Goal: Transaction & Acquisition: Purchase product/service

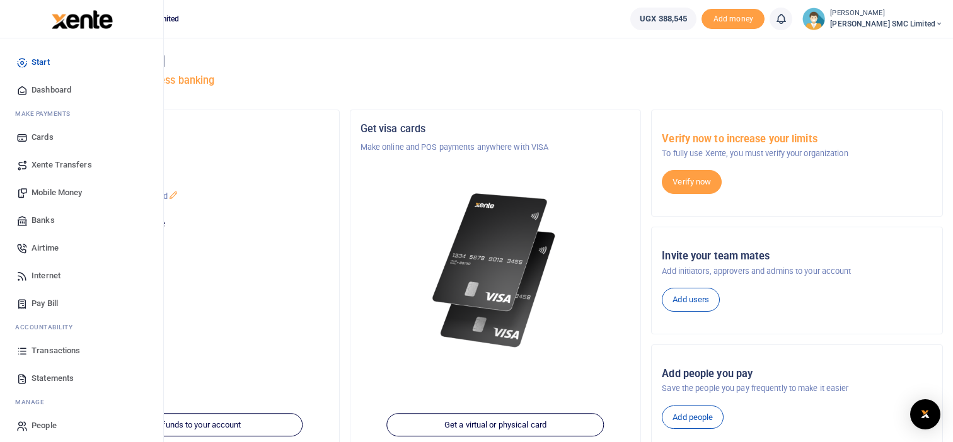
click at [67, 191] on span "Mobile Money" at bounding box center [57, 193] width 50 height 13
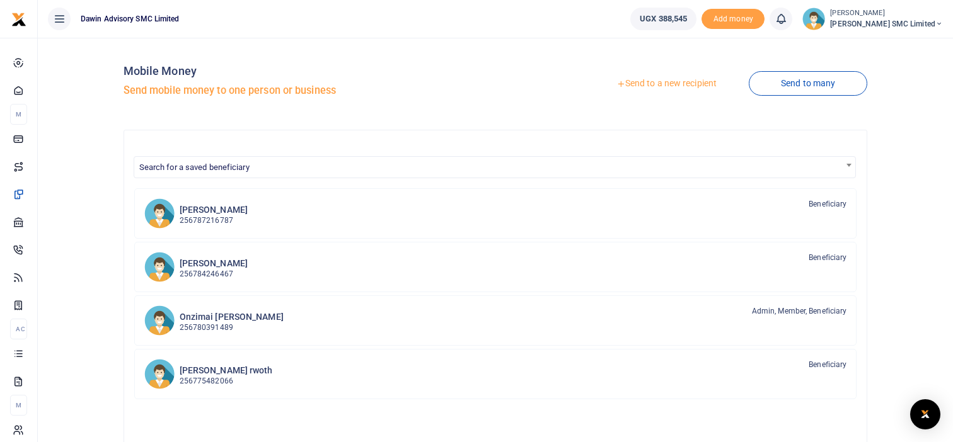
click at [520, 80] on div "Send to a new recipient Send to many" at bounding box center [683, 84] width 377 height 72
click at [297, 171] on span "Search for a saved beneficiary" at bounding box center [495, 167] width 722 height 20
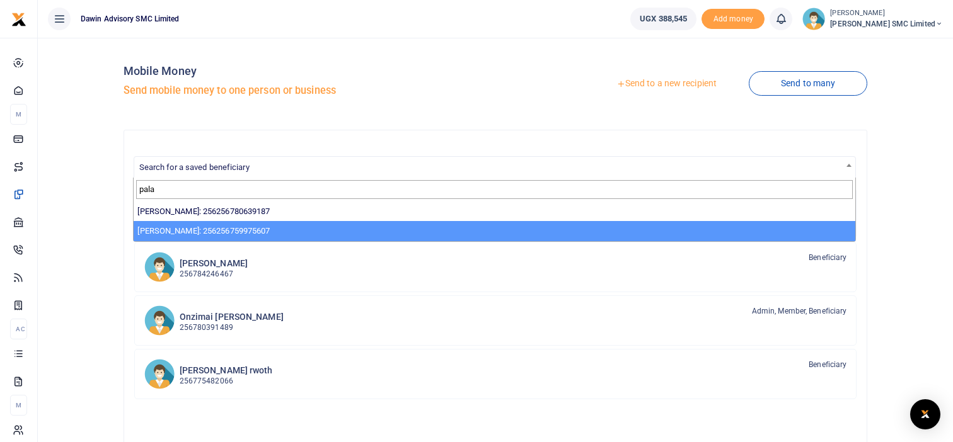
type input "pala"
select select "13855"
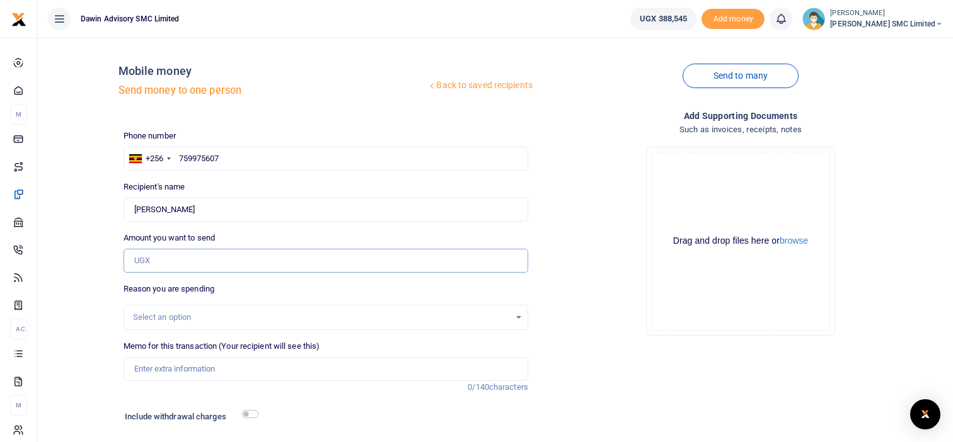
click at [169, 261] on input "Amount you want to send" at bounding box center [326, 261] width 405 height 24
type input "4"
type input "60,000"
click at [221, 378] on input "Memo for this transaction (Your recipient will see this)" at bounding box center [326, 369] width 405 height 24
type input "Being payment for Eddy's"
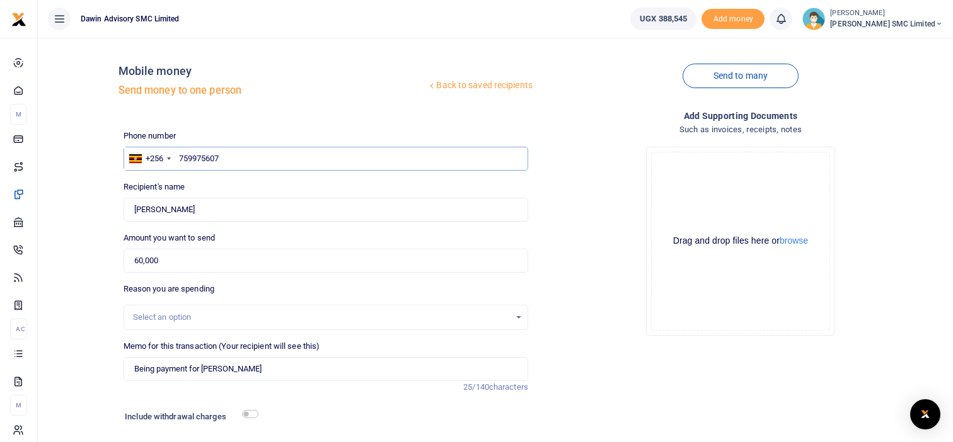
click at [230, 153] on input "759975607" at bounding box center [326, 159] width 405 height 24
type input "750300290"
click at [553, 264] on div "Drop your files here Drag and drop files here or browse Powered by Uppy" at bounding box center [740, 241] width 405 height 209
type input "Fredrick Onzimai"
click at [235, 370] on input "Being payment for Eddy's" at bounding box center [326, 369] width 405 height 24
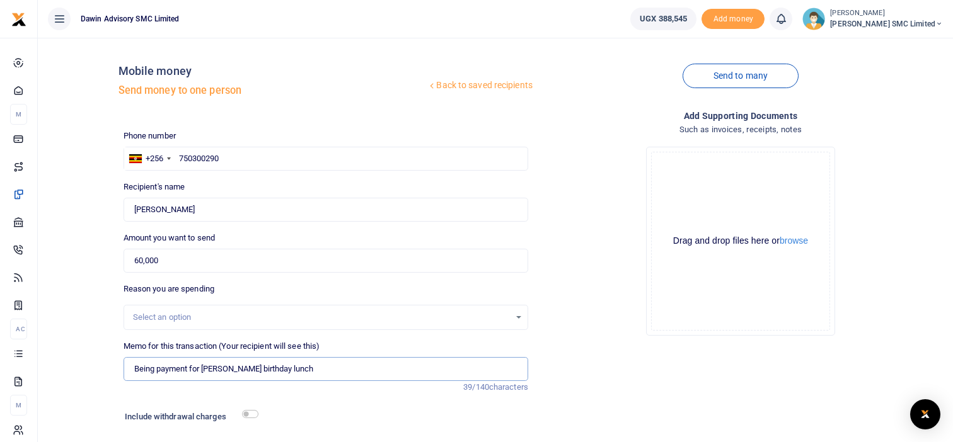
type input "Being payment for Eddy's birthday lunch"
click at [252, 415] on input "checkbox" at bounding box center [250, 414] width 16 height 8
checkbox input "true"
click at [618, 391] on div "Add supporting Documents Such as invoices, receipts, notes Drop your files here…" at bounding box center [740, 311] width 415 height 405
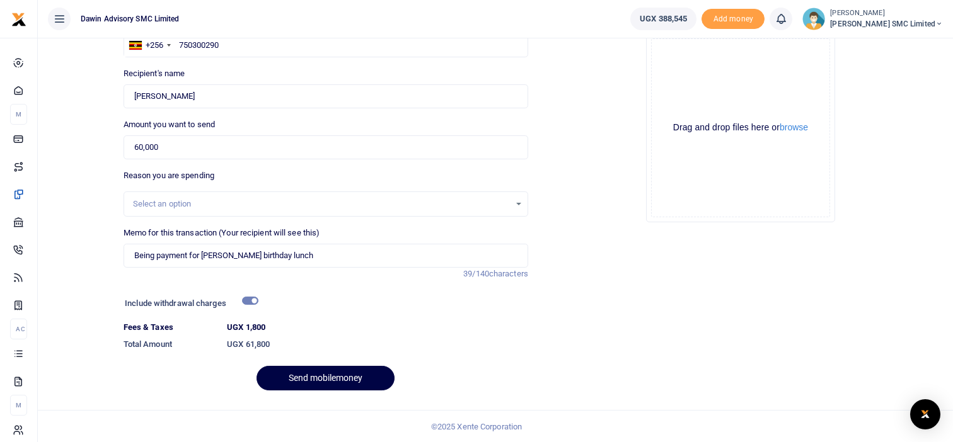
scroll to position [114, 0]
click at [333, 374] on button "Send mobilemoney" at bounding box center [325, 378] width 138 height 25
click at [163, 146] on input "60,000" at bounding box center [326, 147] width 405 height 24
type input "6"
click at [153, 149] on input "6" at bounding box center [326, 147] width 405 height 24
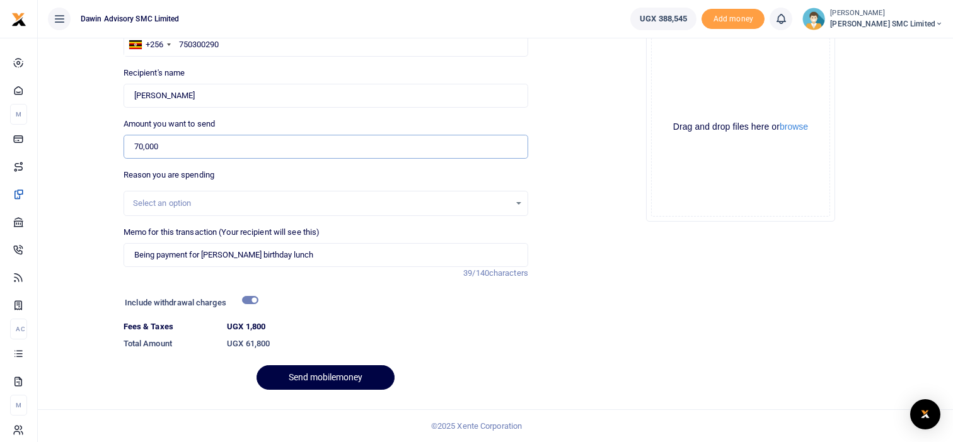
type input "70,000"
click at [224, 253] on input "Being payment for Eddy's birthday lunch" at bounding box center [326, 255] width 405 height 24
type input "Being payment for Eddy birthday lunch"
click at [323, 372] on button "Send mobilemoney" at bounding box center [325, 378] width 138 height 25
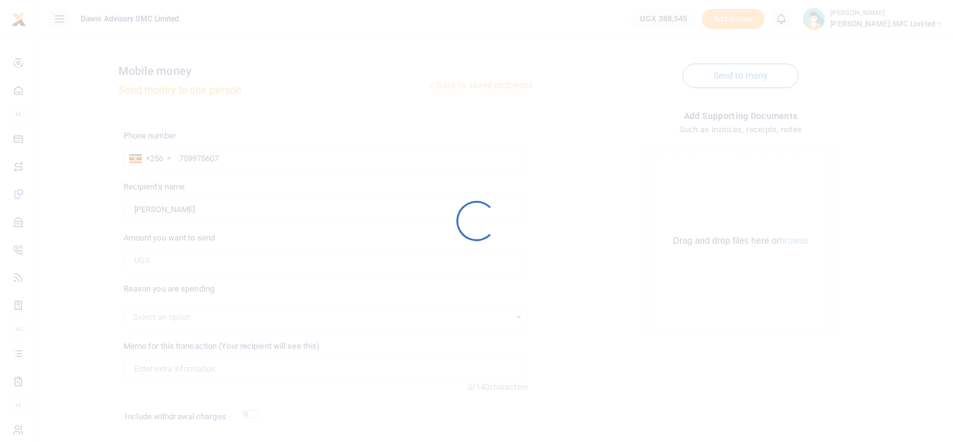
scroll to position [79, 0]
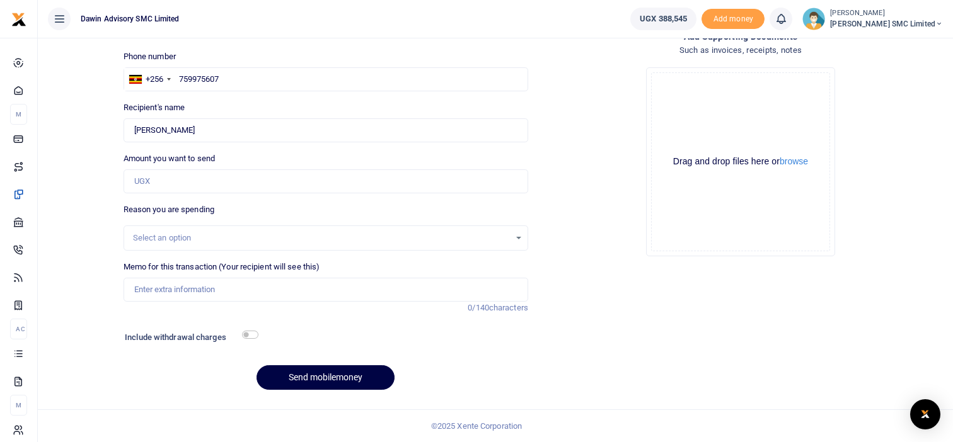
click at [707, 315] on div "Add supporting Documents Such as invoices, receipts, notes Drop your files here…" at bounding box center [740, 215] width 415 height 371
click at [884, 222] on div "Drop your files here Drag and drop files here or browse Powered by Uppy" at bounding box center [740, 161] width 405 height 209
